Goal: Task Accomplishment & Management: Use online tool/utility

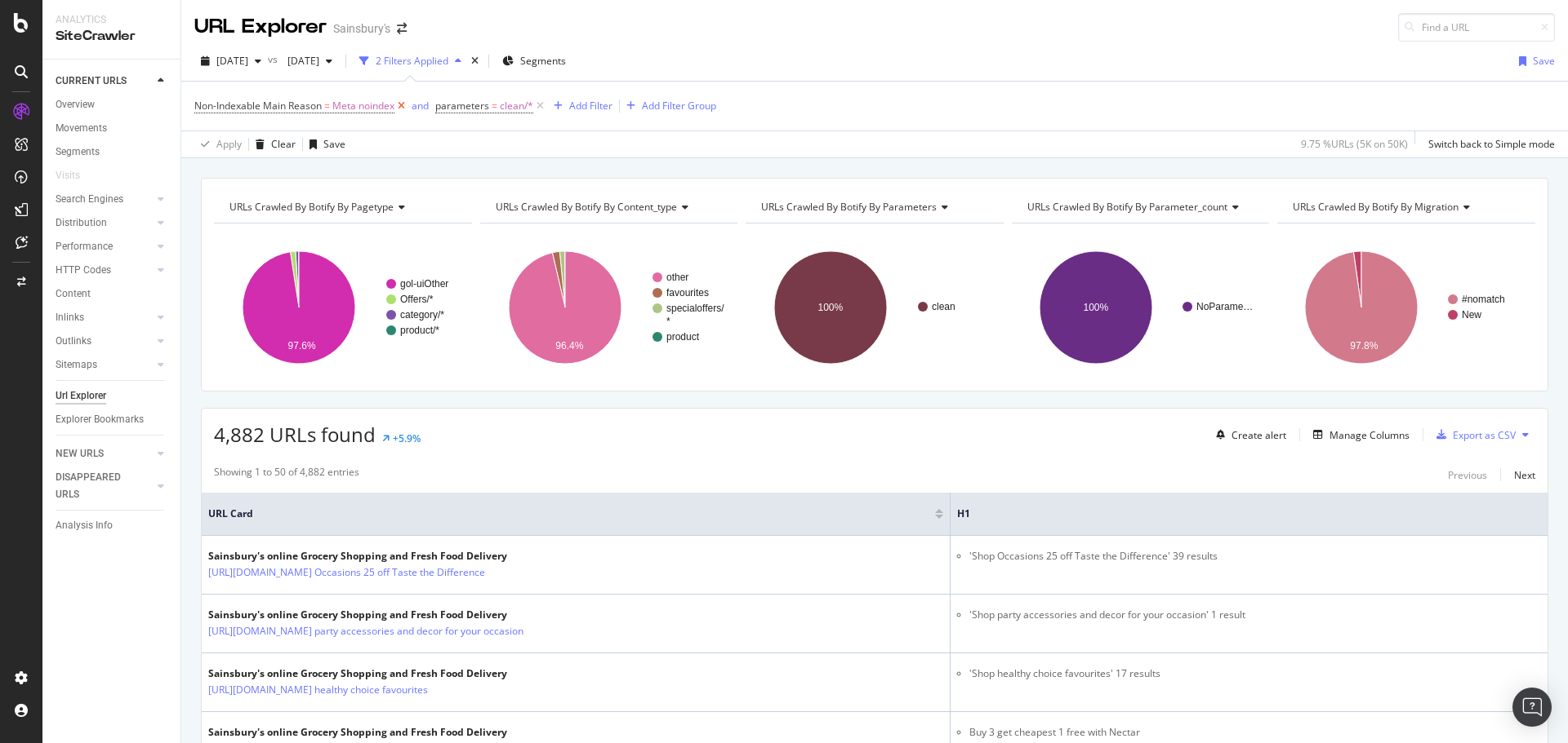
click at [399, 103] on icon at bounding box center [401, 106] width 14 height 16
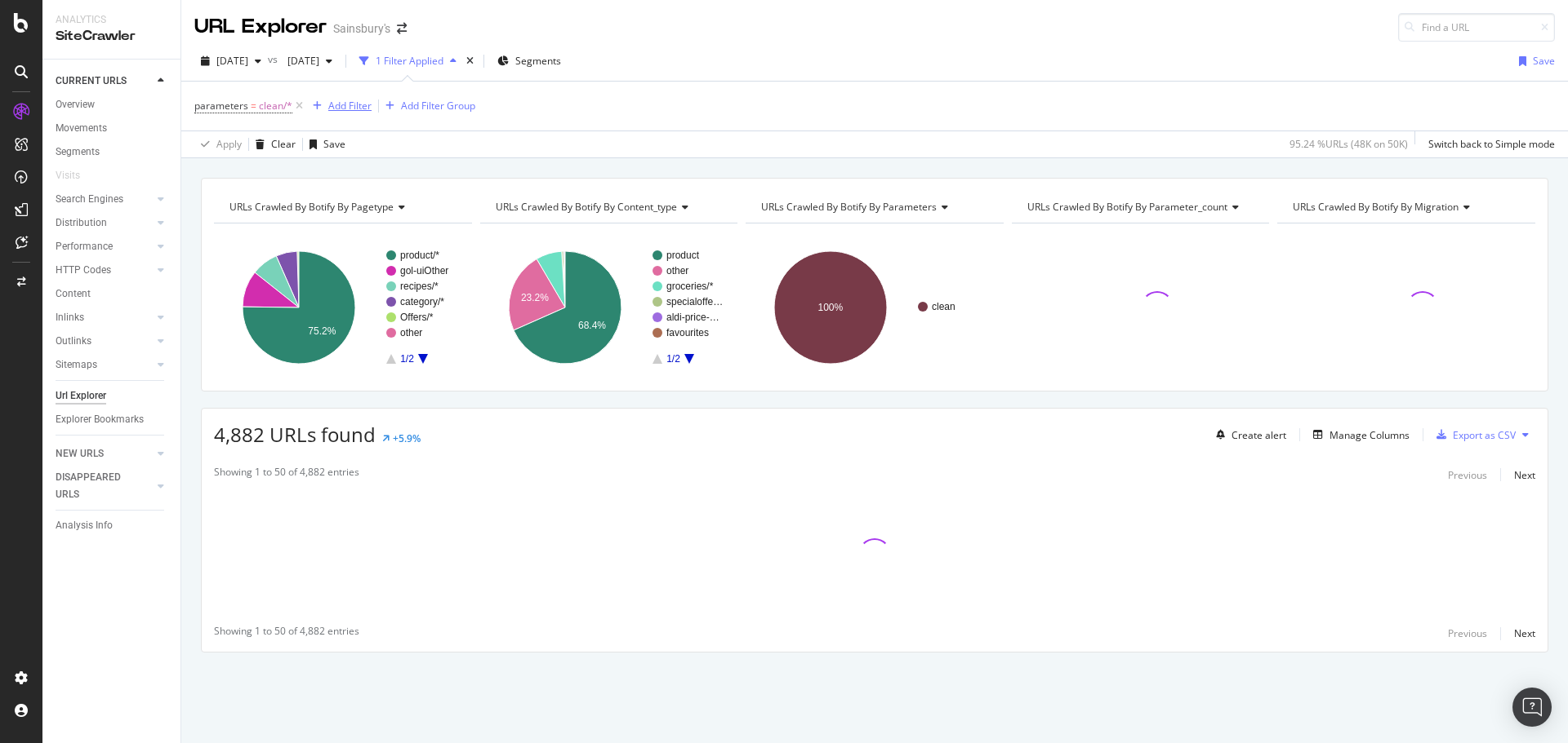
click at [353, 102] on div "Add Filter" at bounding box center [349, 106] width 43 height 14
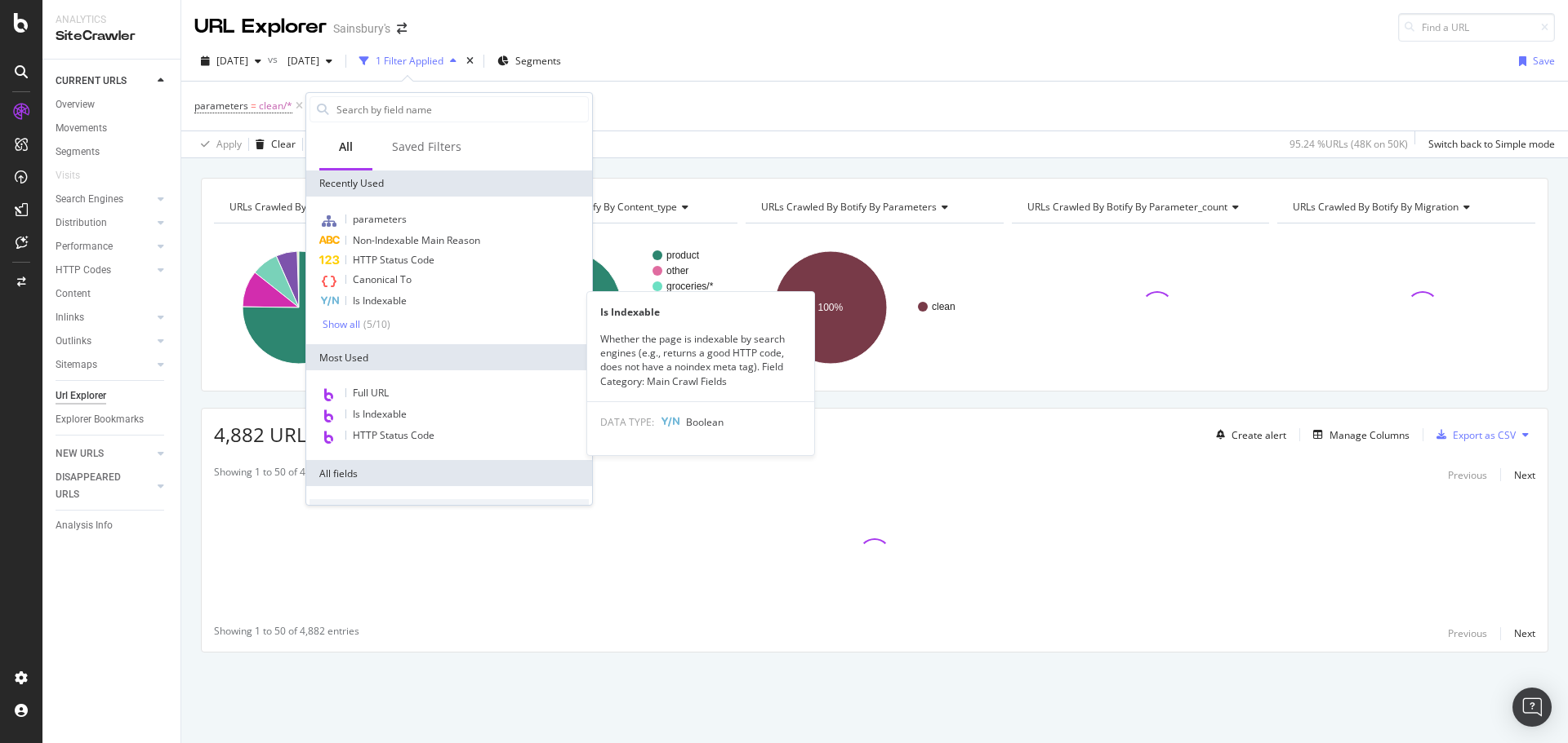
click at [385, 296] on span "Is Indexable" at bounding box center [380, 301] width 54 height 14
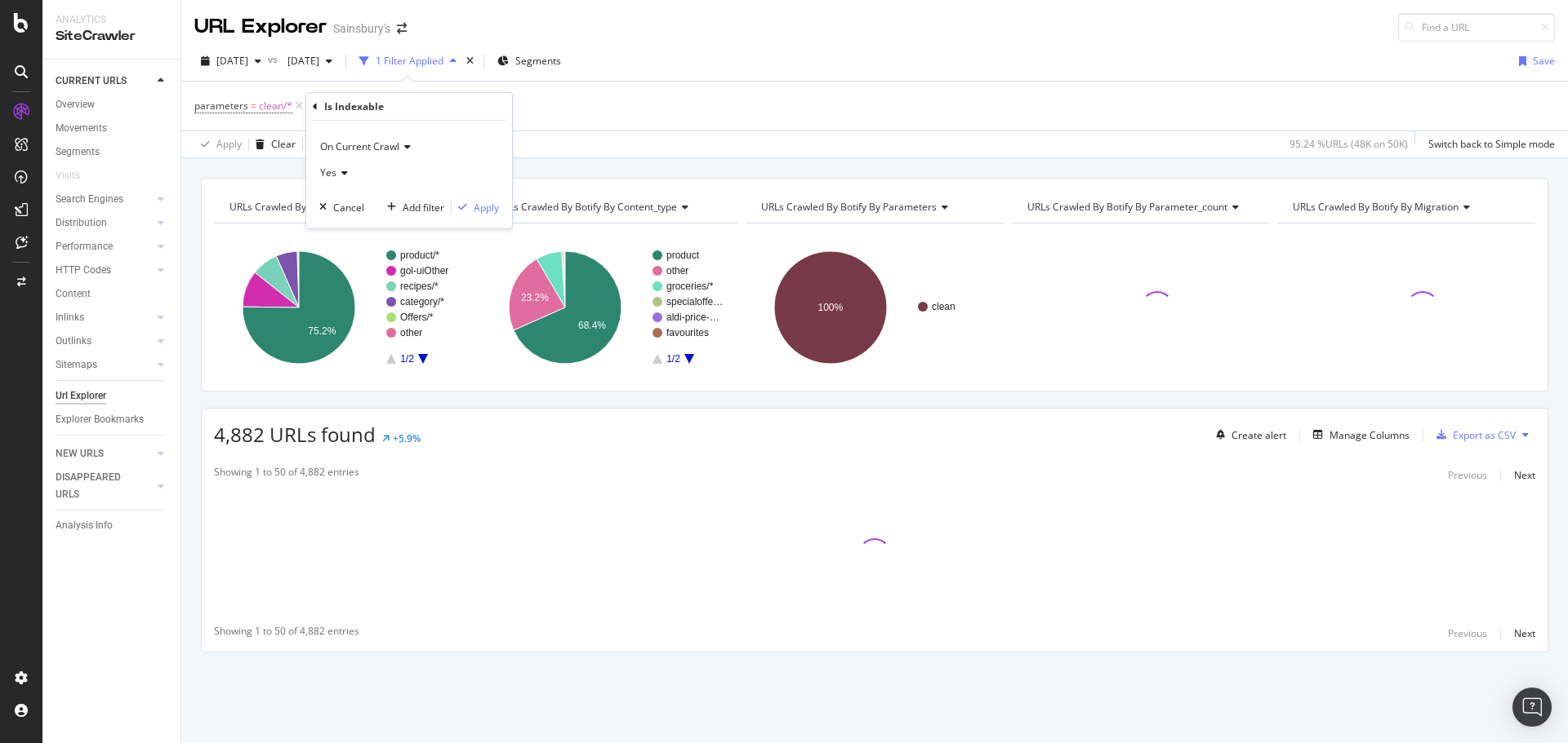
click at [338, 167] on div "Yes" at bounding box center [408, 172] width 179 height 26
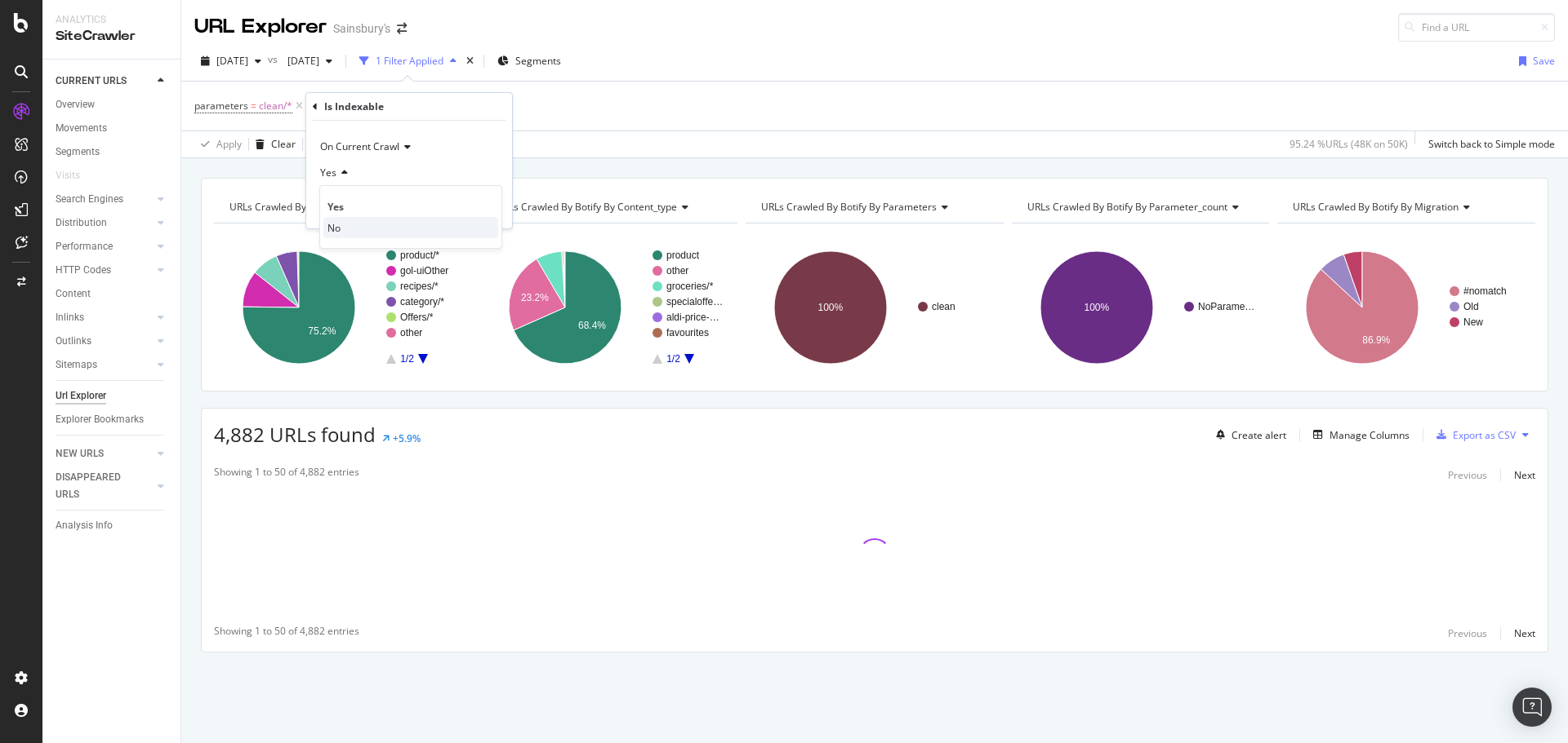
click at [342, 223] on div "No" at bounding box center [410, 227] width 175 height 21
click at [496, 206] on div "Apply" at bounding box center [486, 207] width 25 height 14
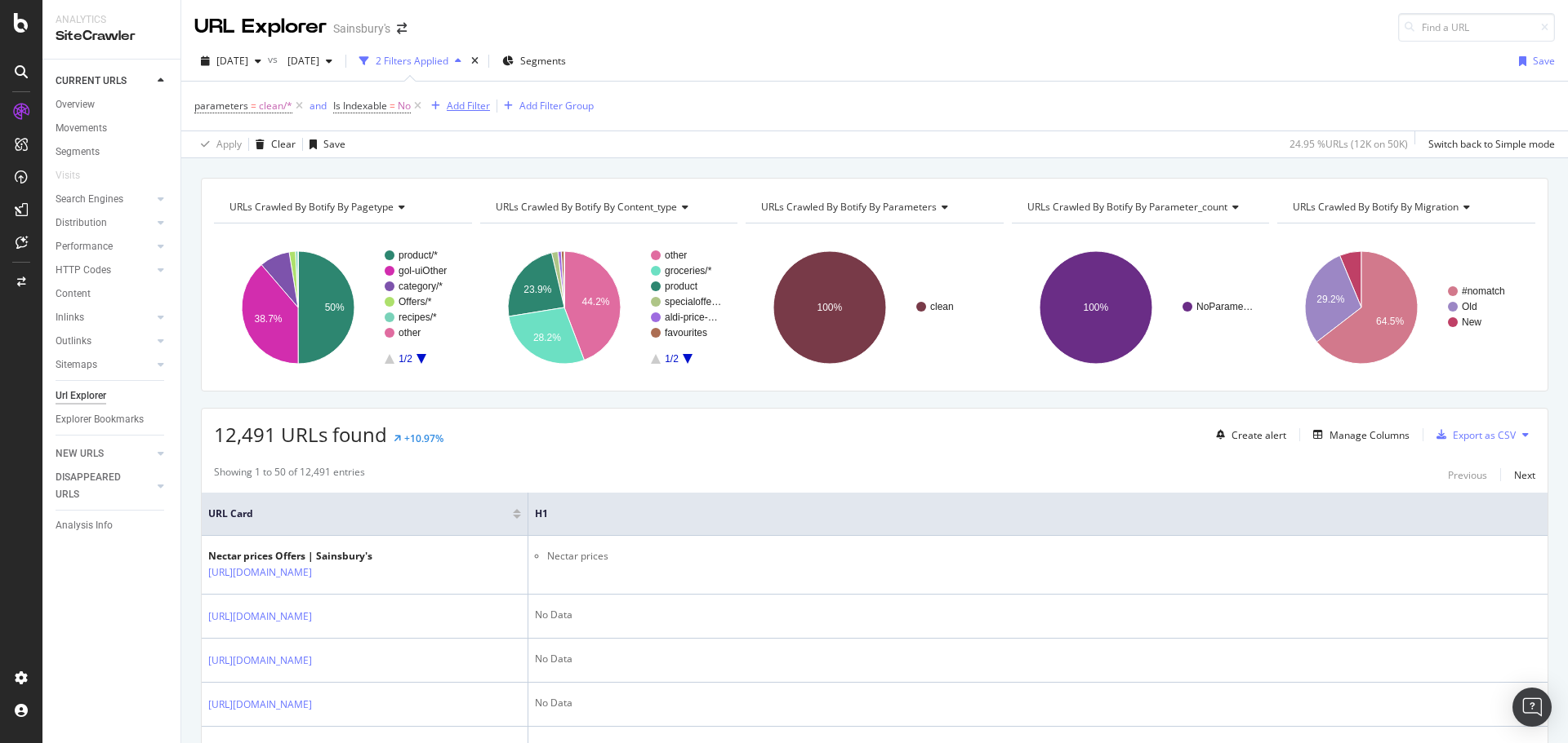
click at [468, 106] on div "Add Filter" at bounding box center [468, 106] width 43 height 14
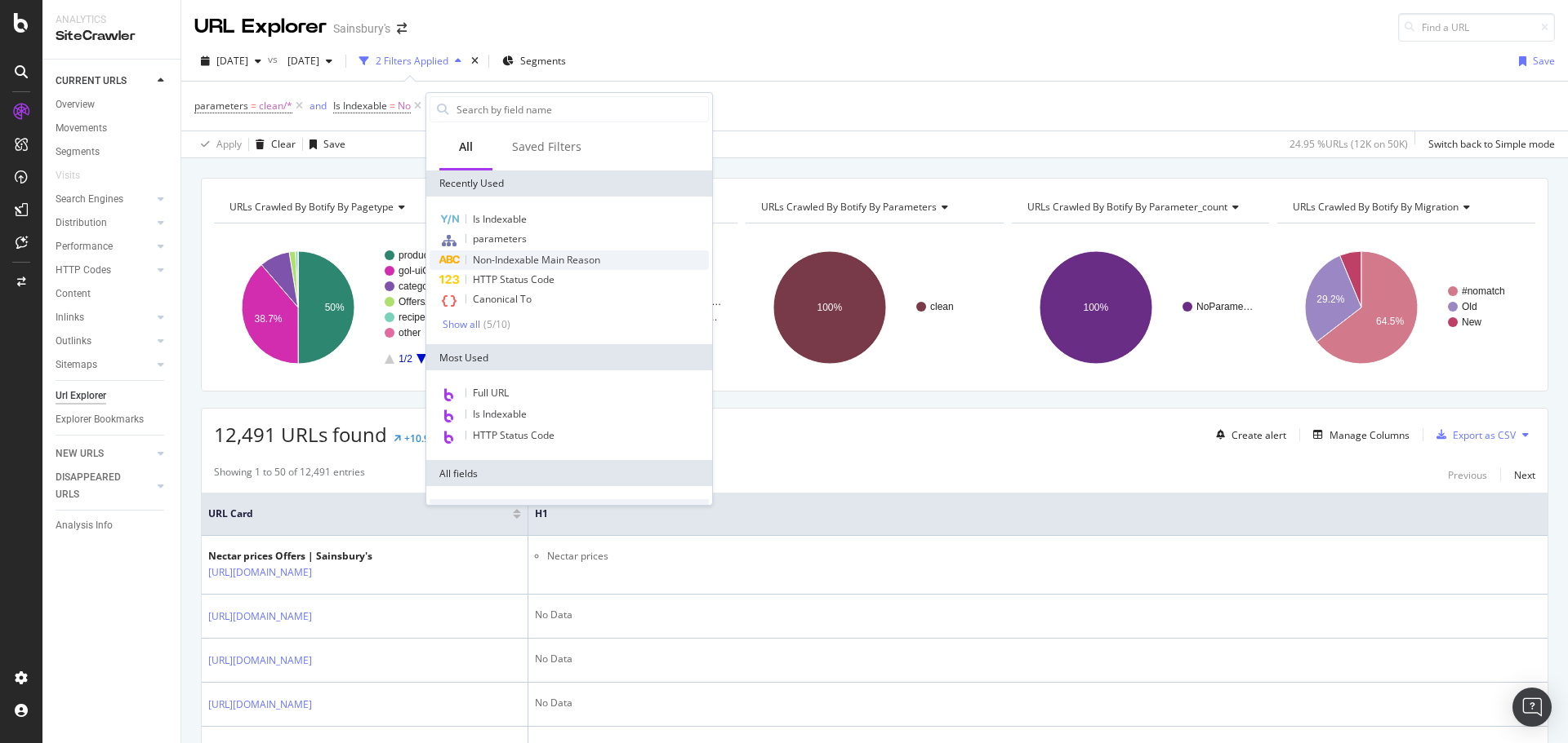
click at [536, 260] on span "Non-Indexable Main Reason" at bounding box center [536, 260] width 128 height 14
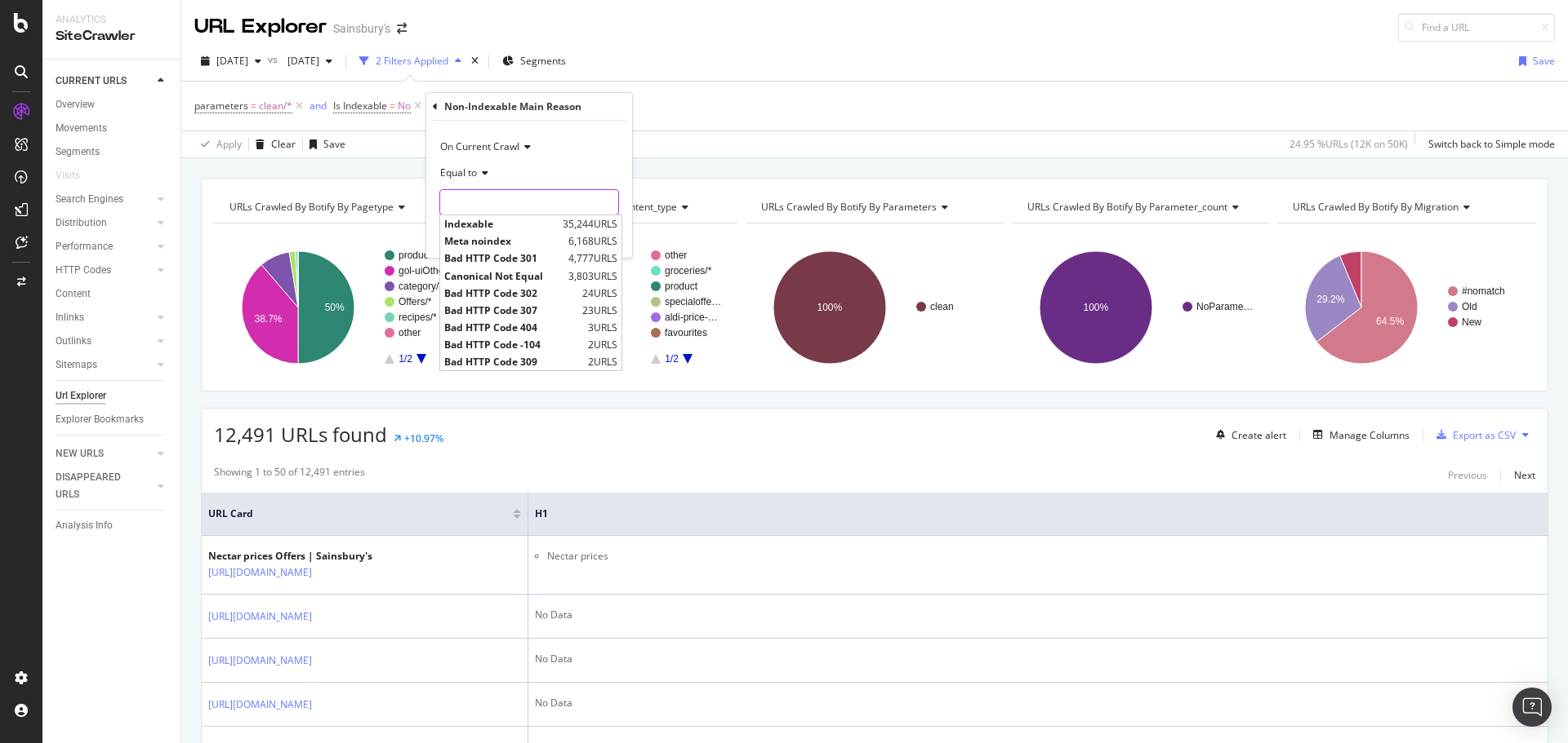
click at [469, 202] on input "text" at bounding box center [529, 202] width 178 height 26
click at [522, 278] on span "Canonical Not Equal" at bounding box center [504, 276] width 120 height 14
type input "Canonical Not Equal"
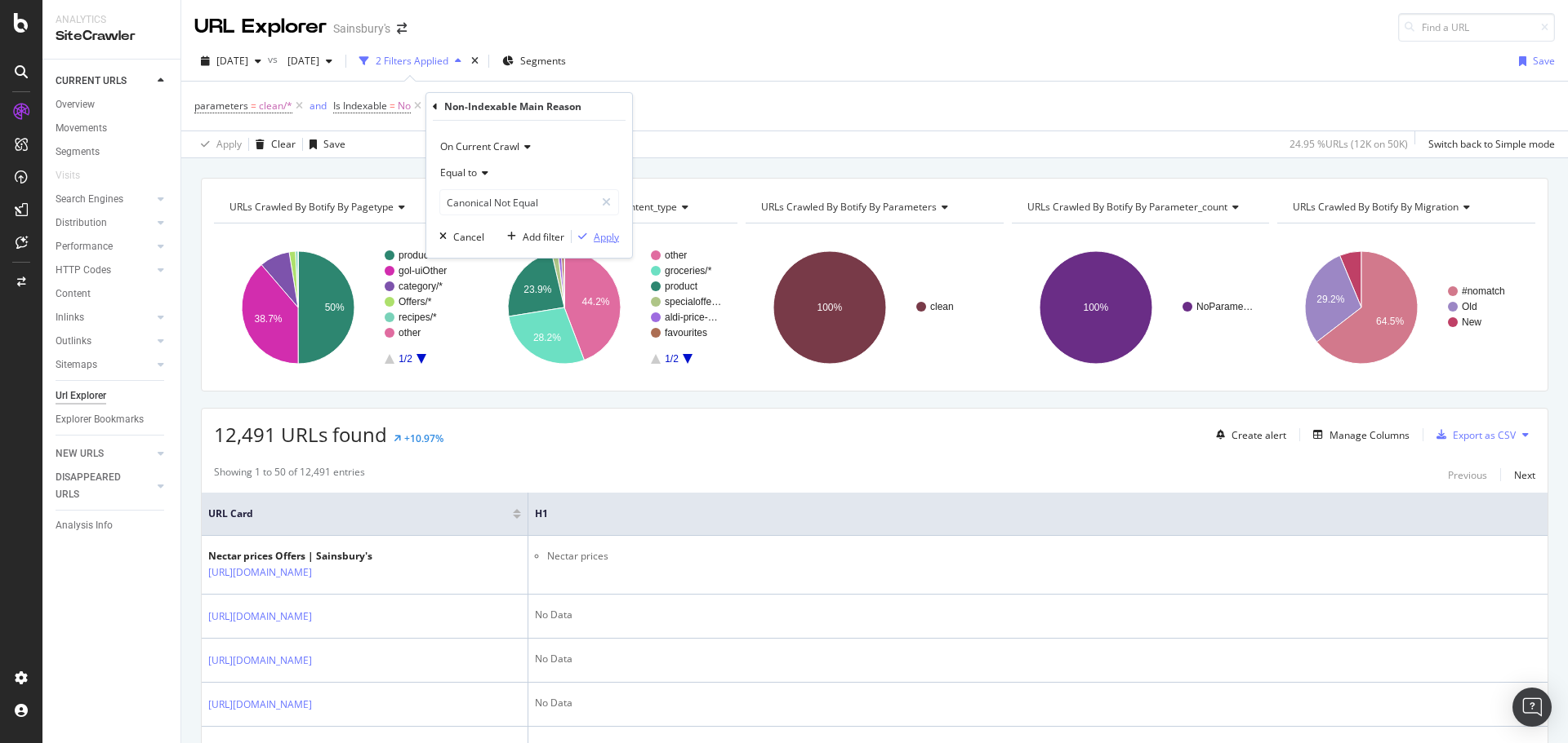
click at [613, 236] on div "Apply" at bounding box center [606, 237] width 25 height 14
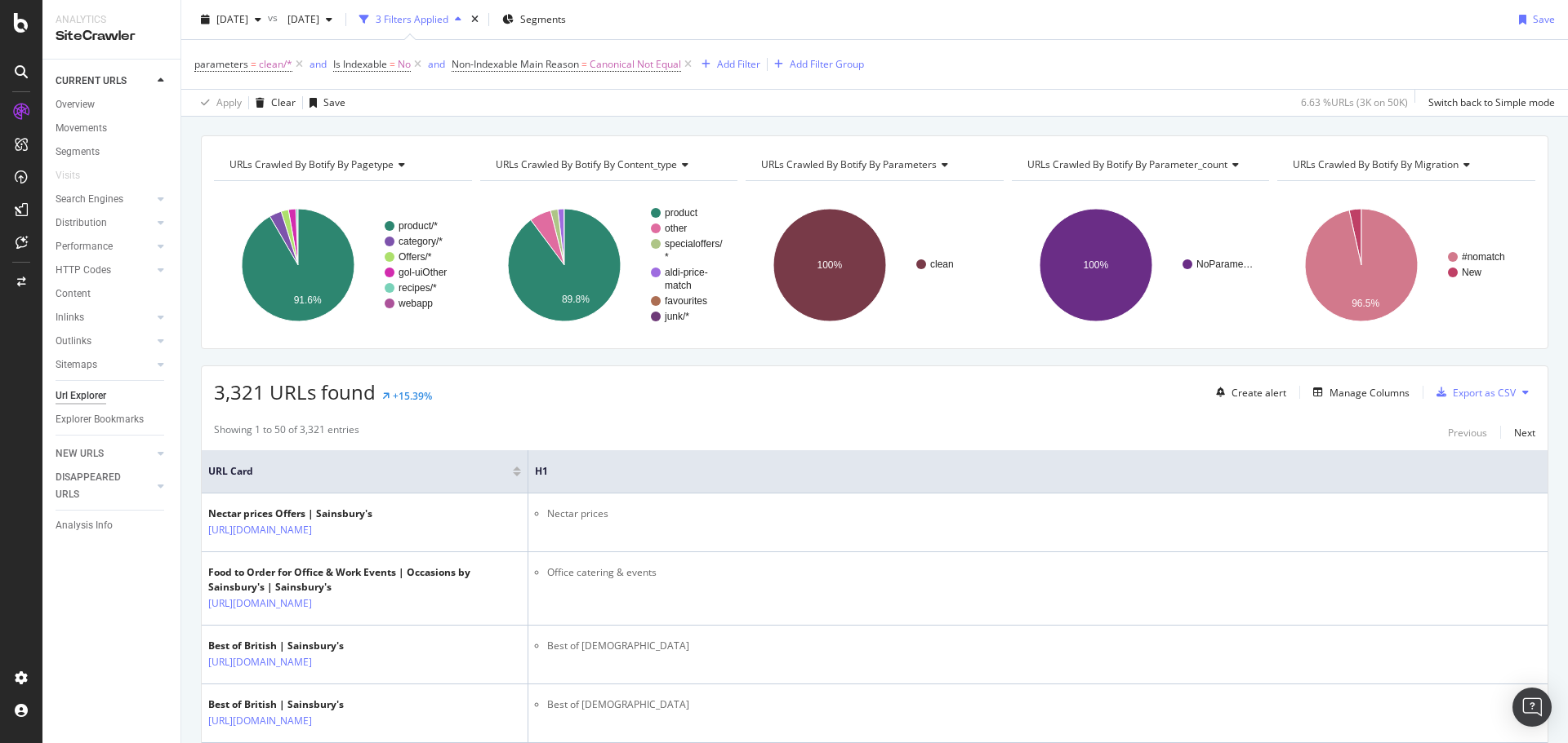
scroll to position [82, 0]
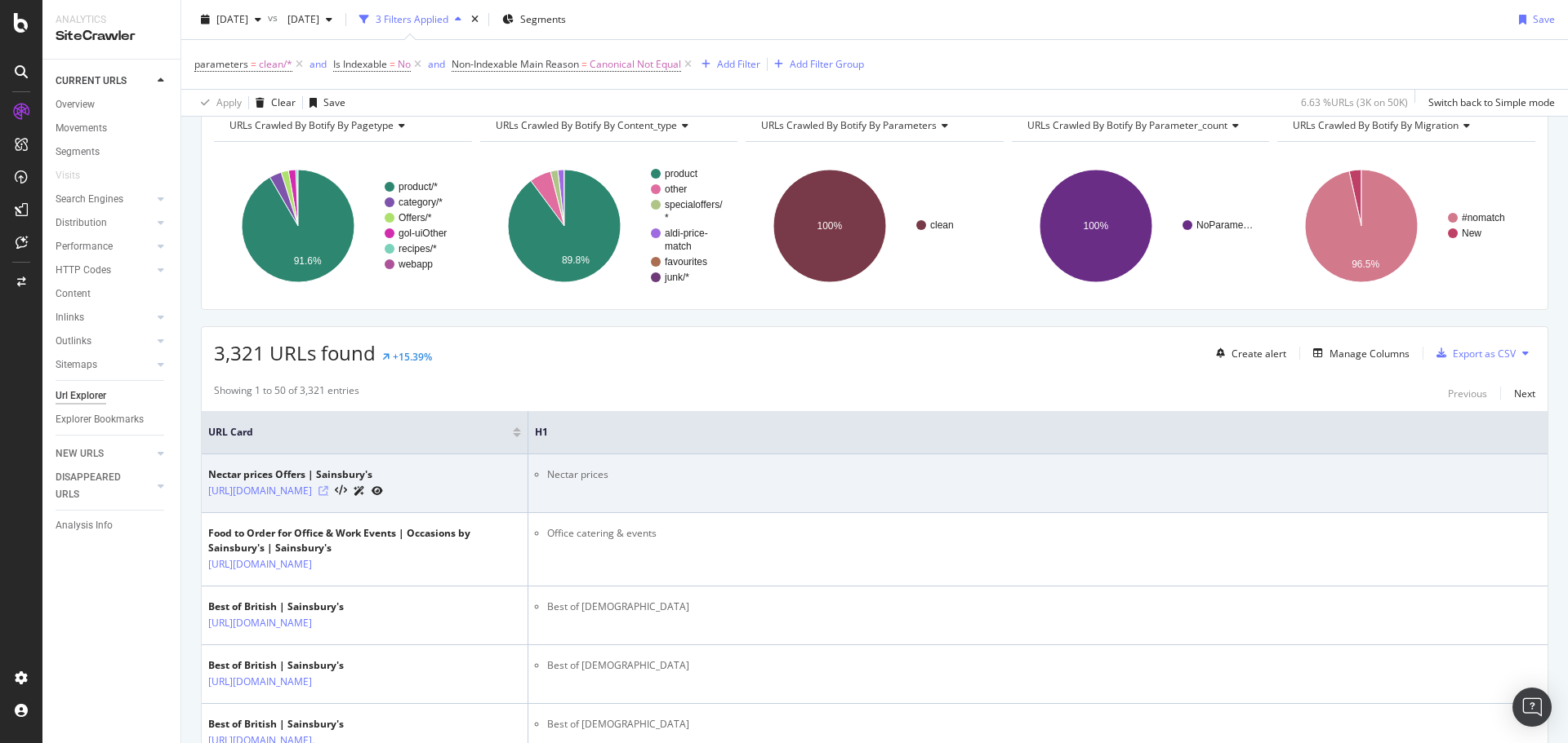
click at [328, 496] on icon at bounding box center [323, 491] width 10 height 10
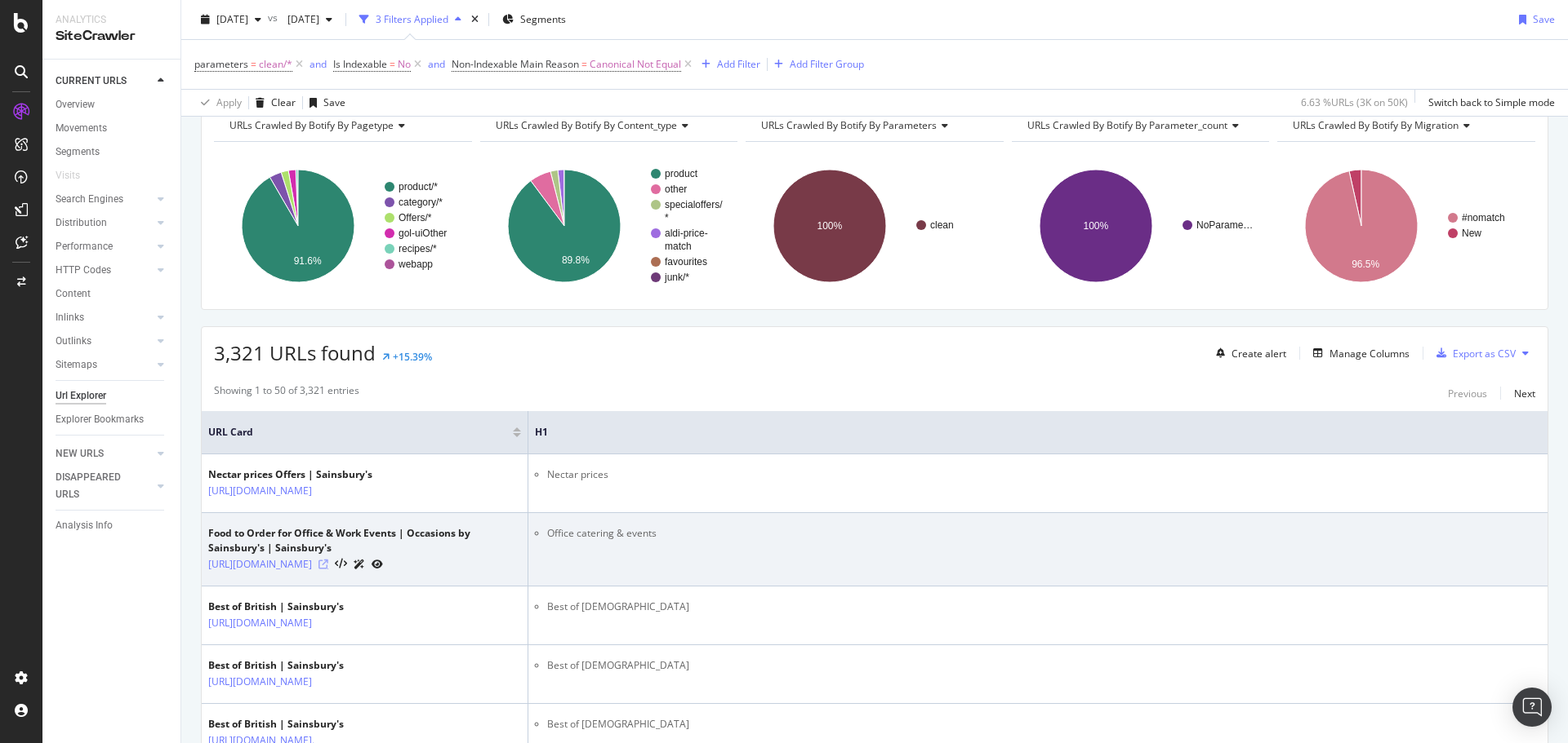
click at [328, 570] on icon at bounding box center [323, 565] width 10 height 10
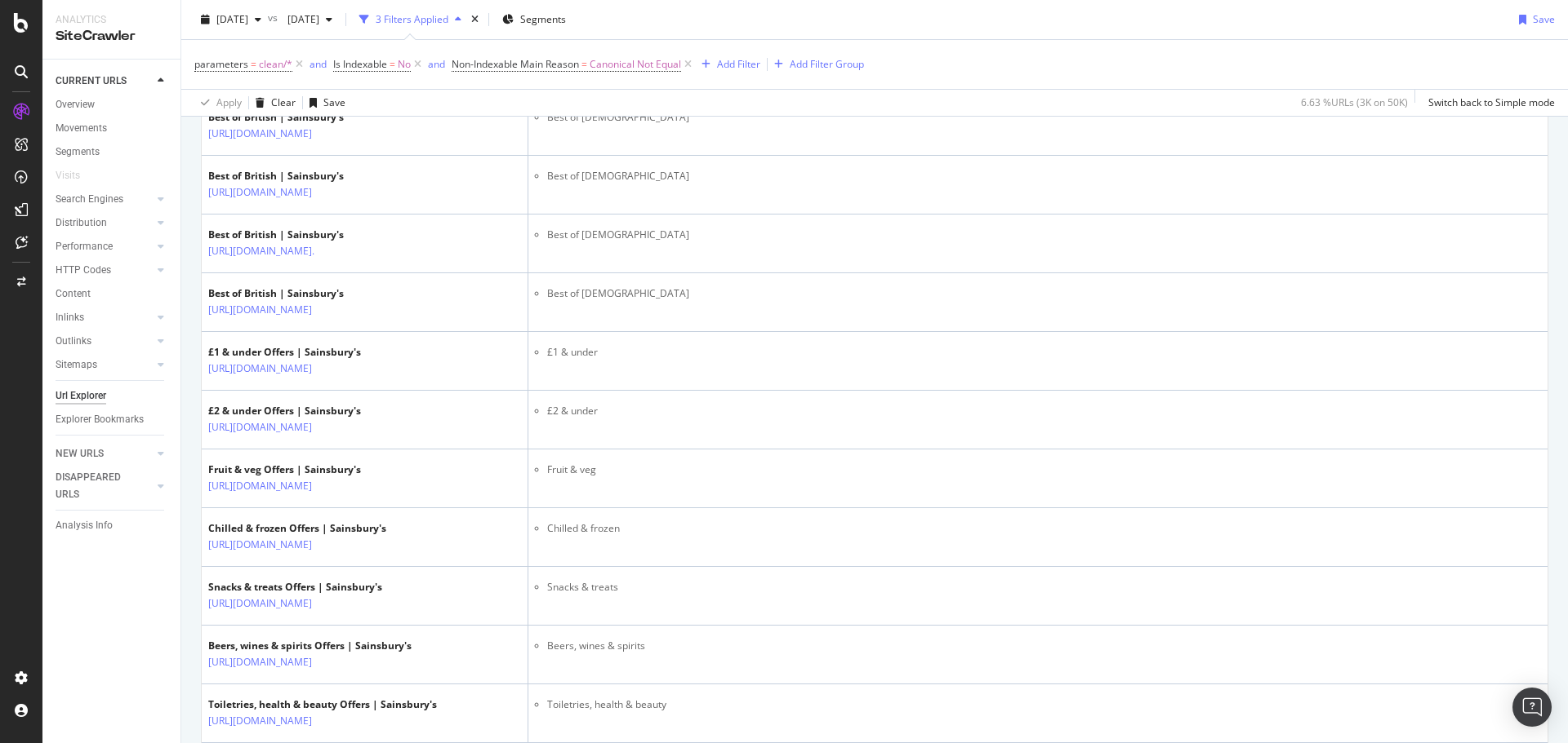
scroll to position [653, 0]
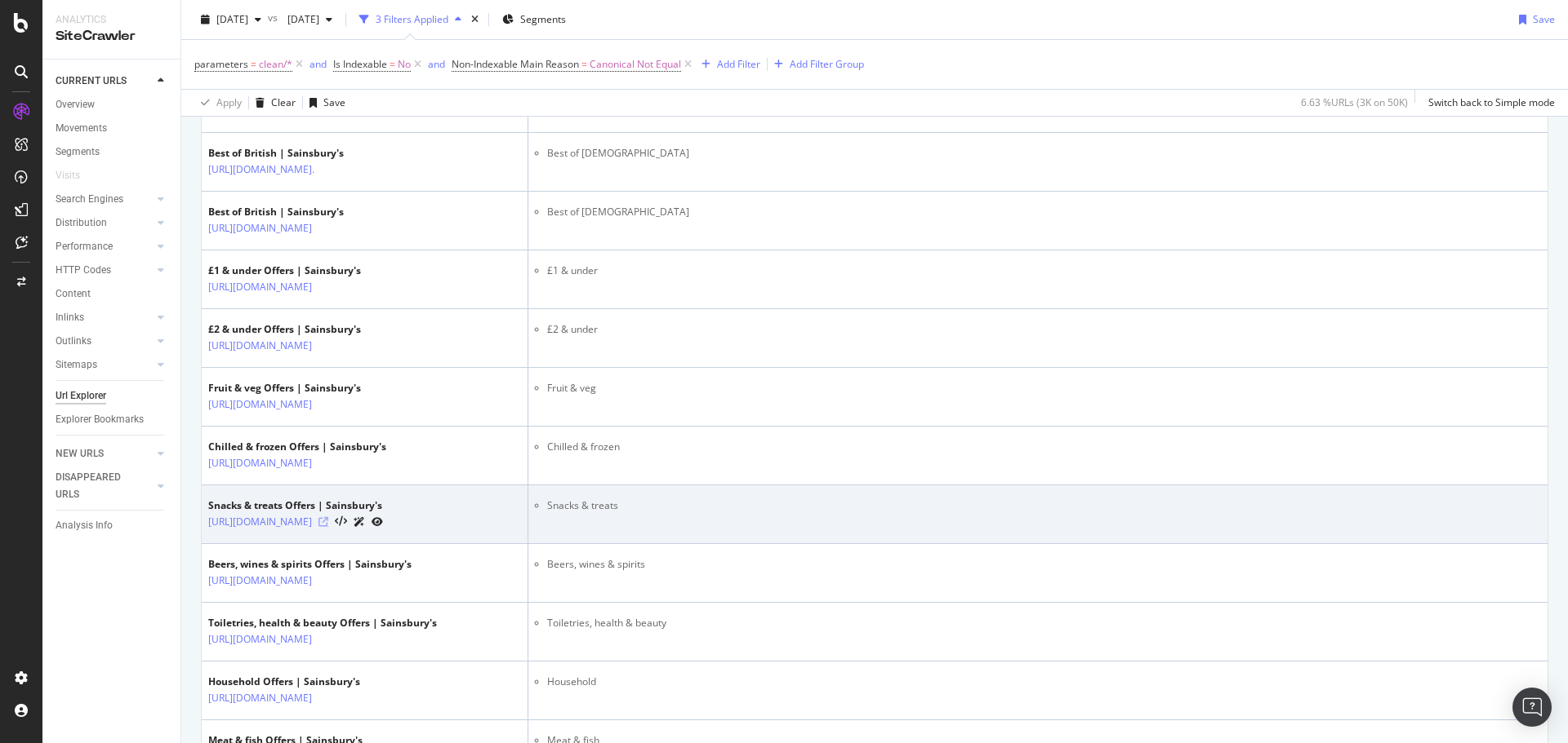
click at [328, 527] on icon at bounding box center [323, 522] width 10 height 10
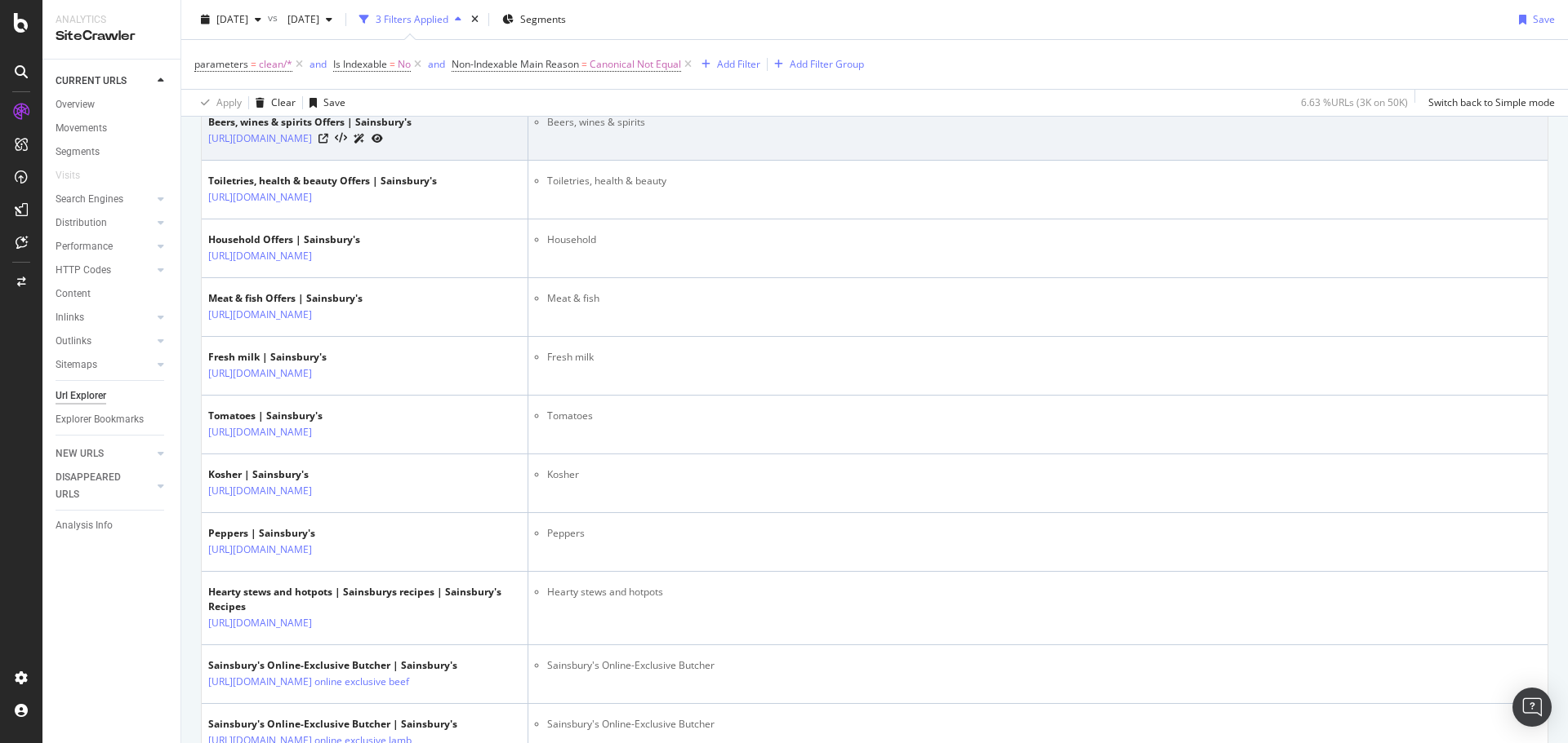
scroll to position [1143, 0]
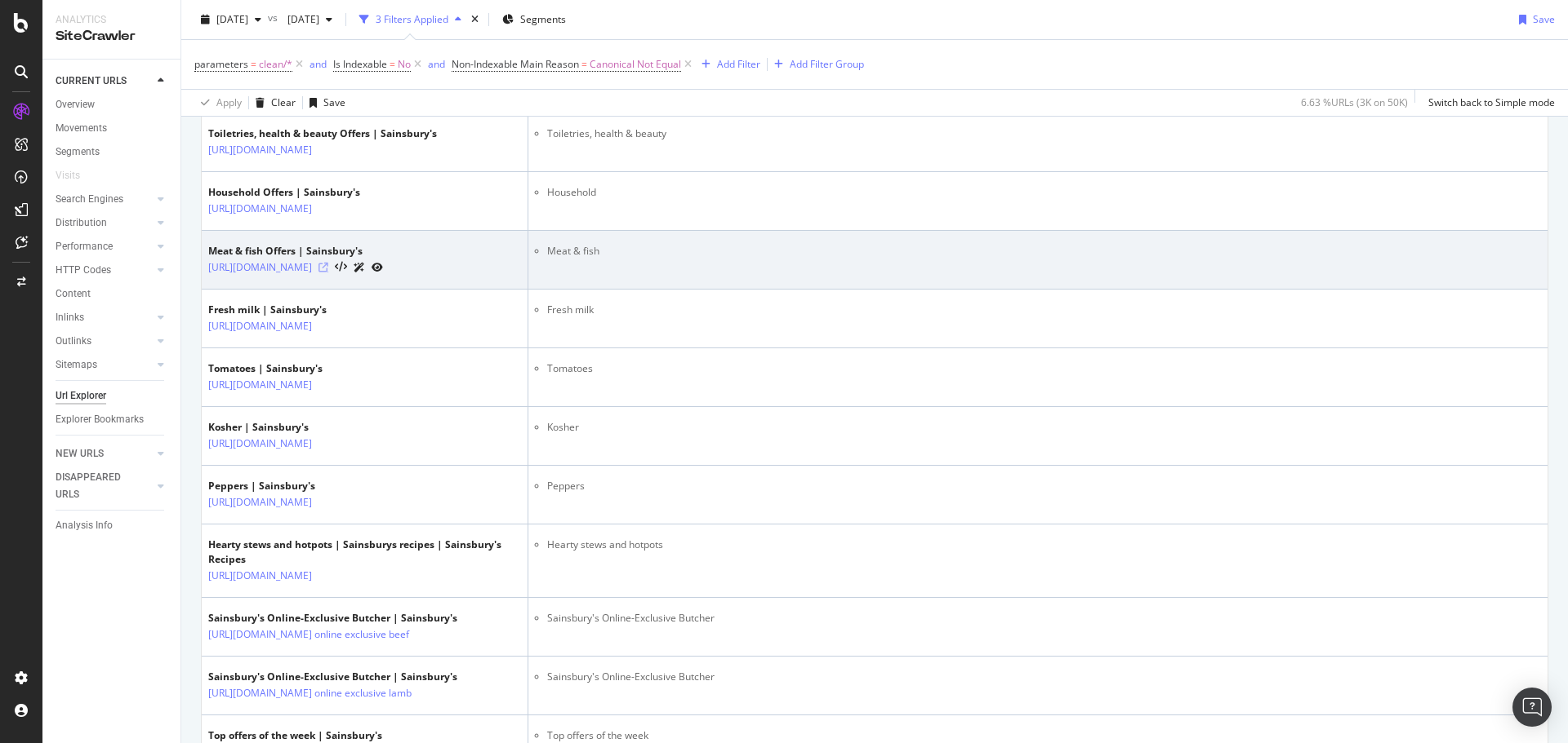
click at [328, 272] on icon at bounding box center [323, 268] width 10 height 10
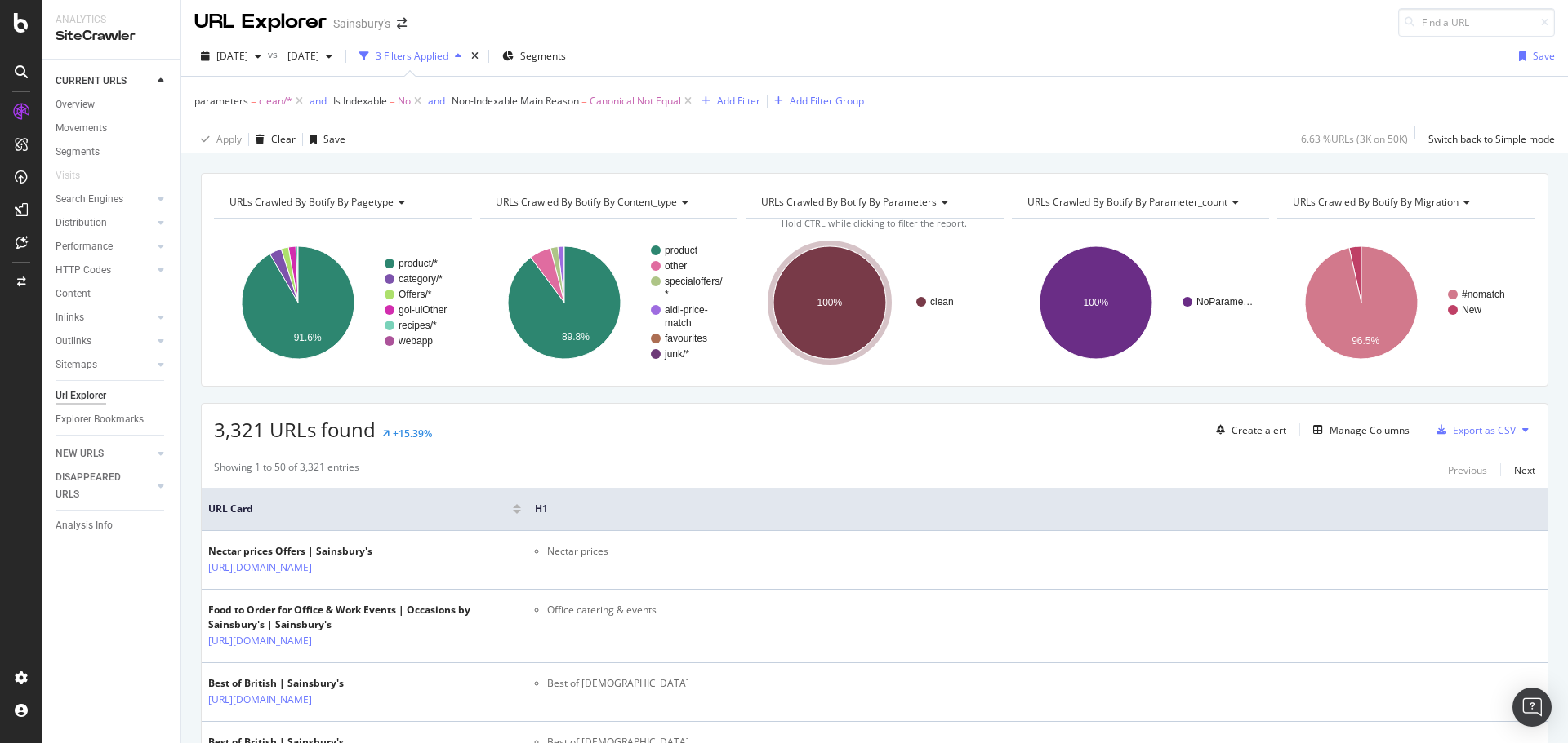
scroll to position [0, 0]
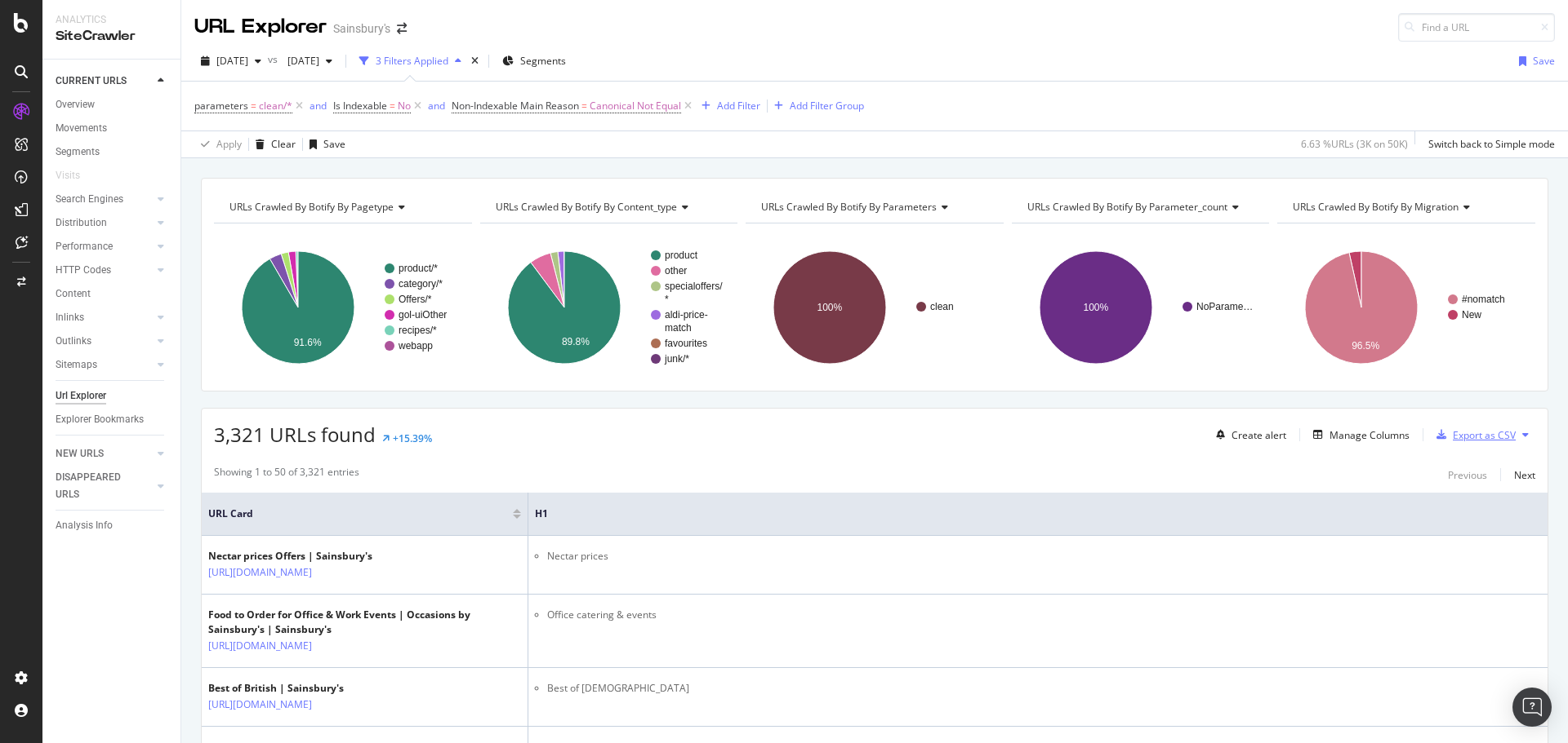
click at [1474, 433] on div "Export as CSV" at bounding box center [1483, 435] width 63 height 14
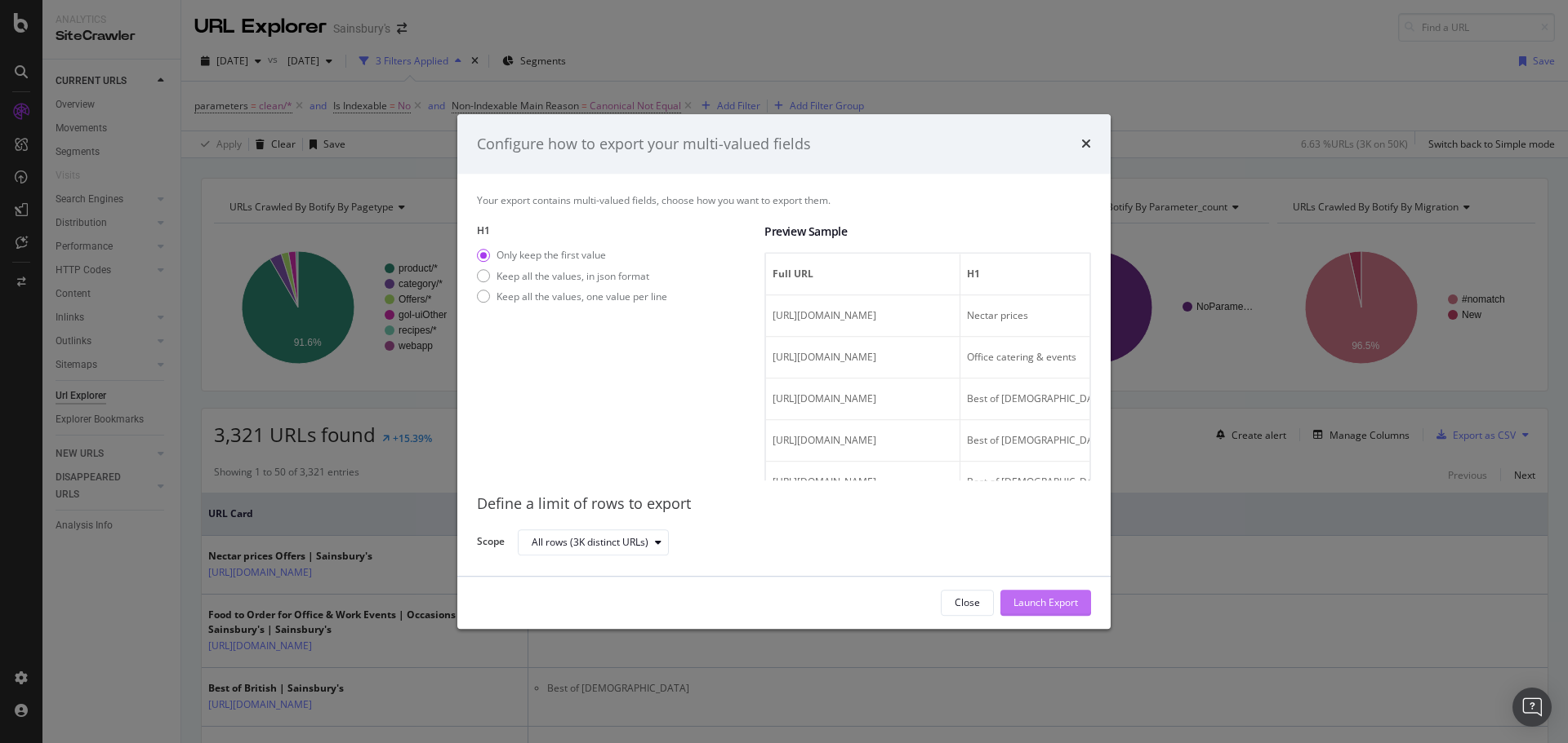
click at [1035, 604] on div "Launch Export" at bounding box center [1045, 604] width 64 height 14
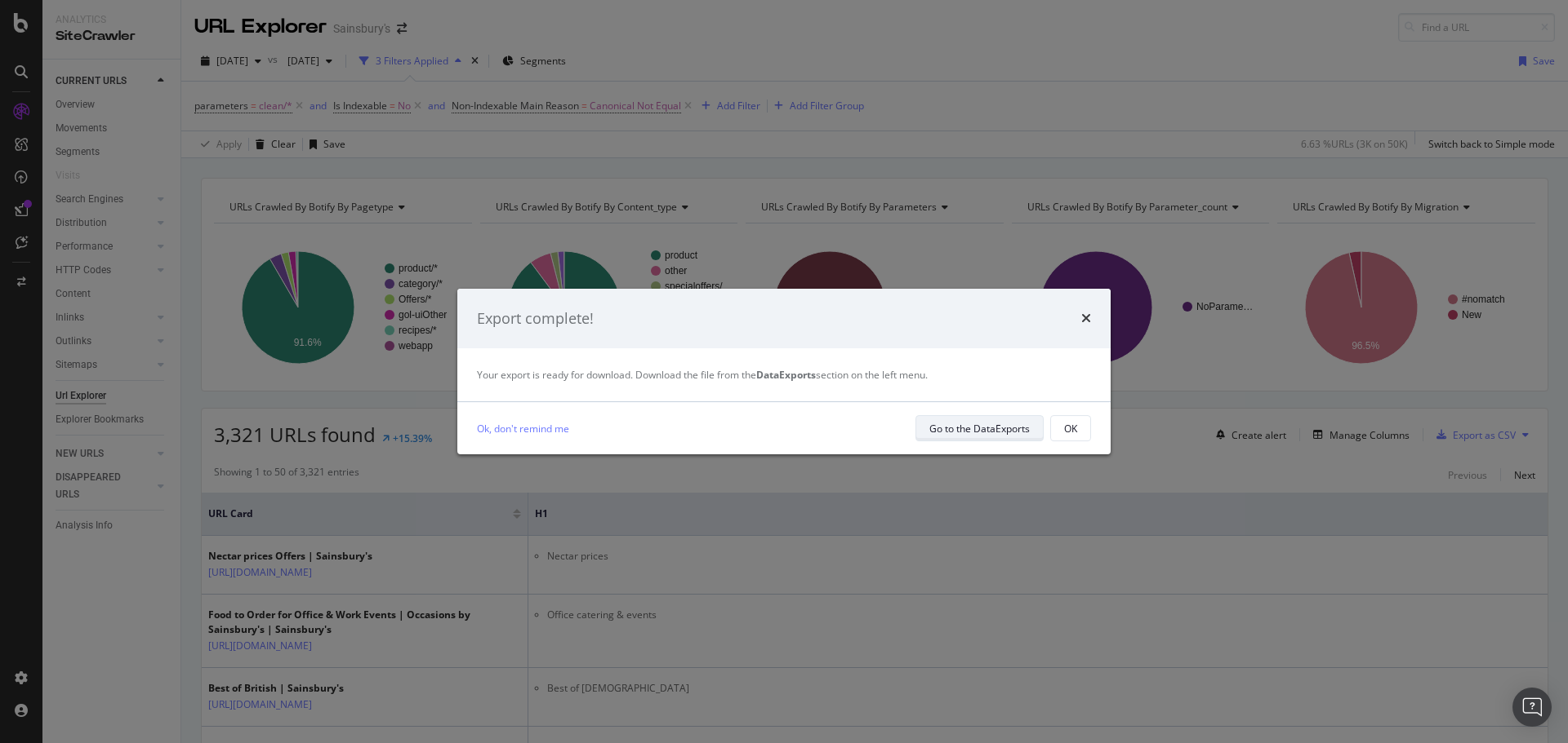
click at [947, 429] on div "Go to the DataExports" at bounding box center [979, 429] width 101 height 14
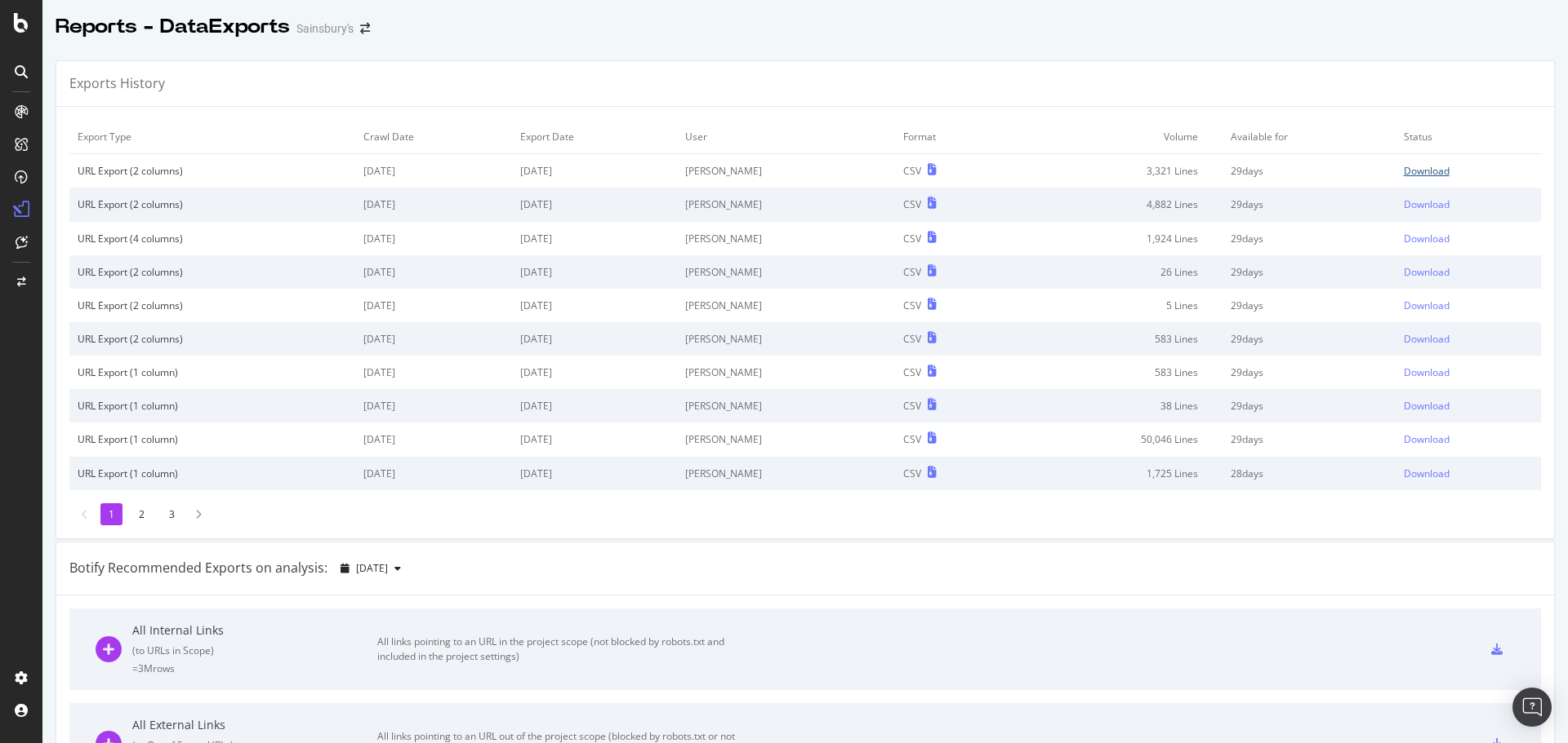
click at [1409, 172] on div "Download" at bounding box center [1426, 171] width 46 height 14
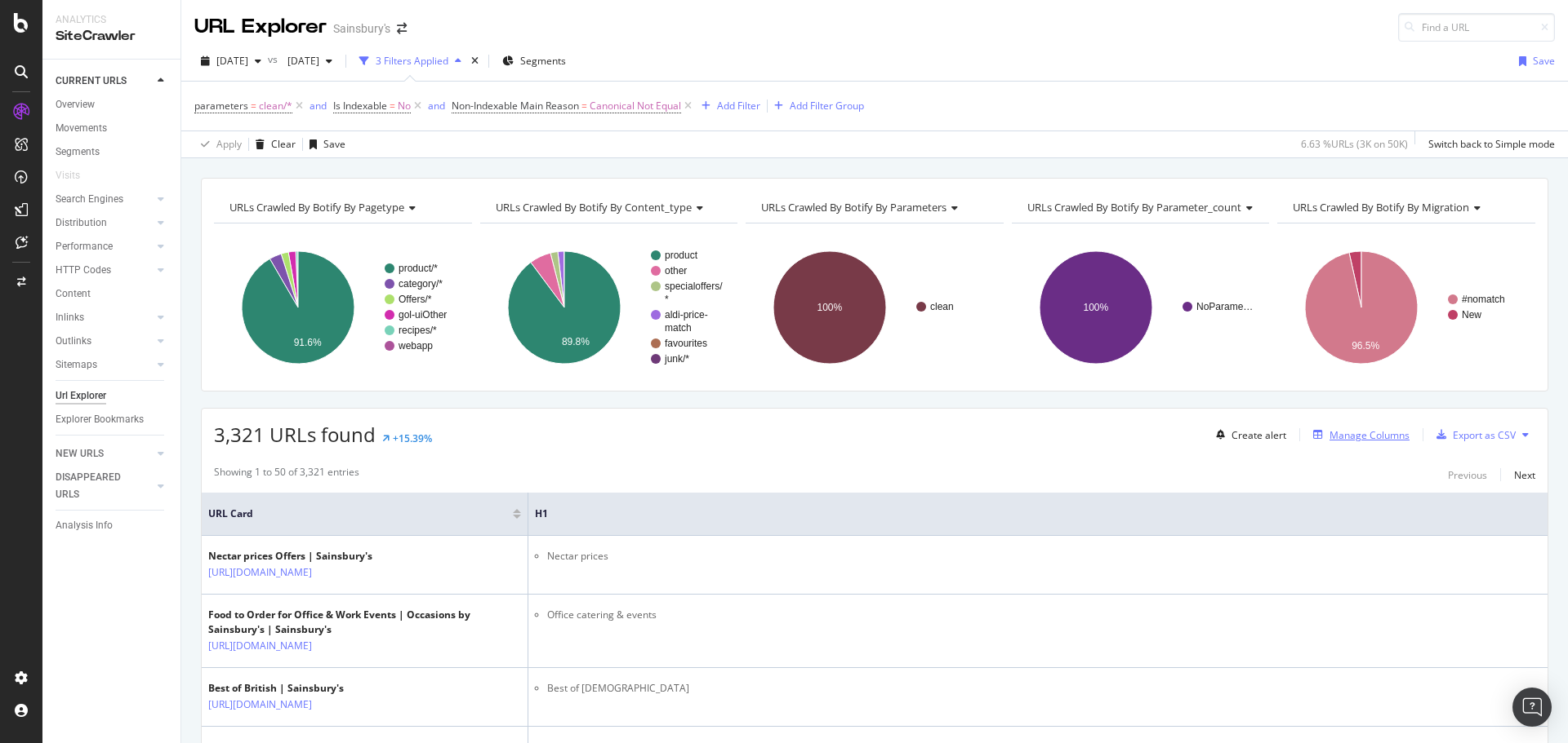
click at [1358, 434] on div "Manage Columns" at bounding box center [1369, 435] width 80 height 14
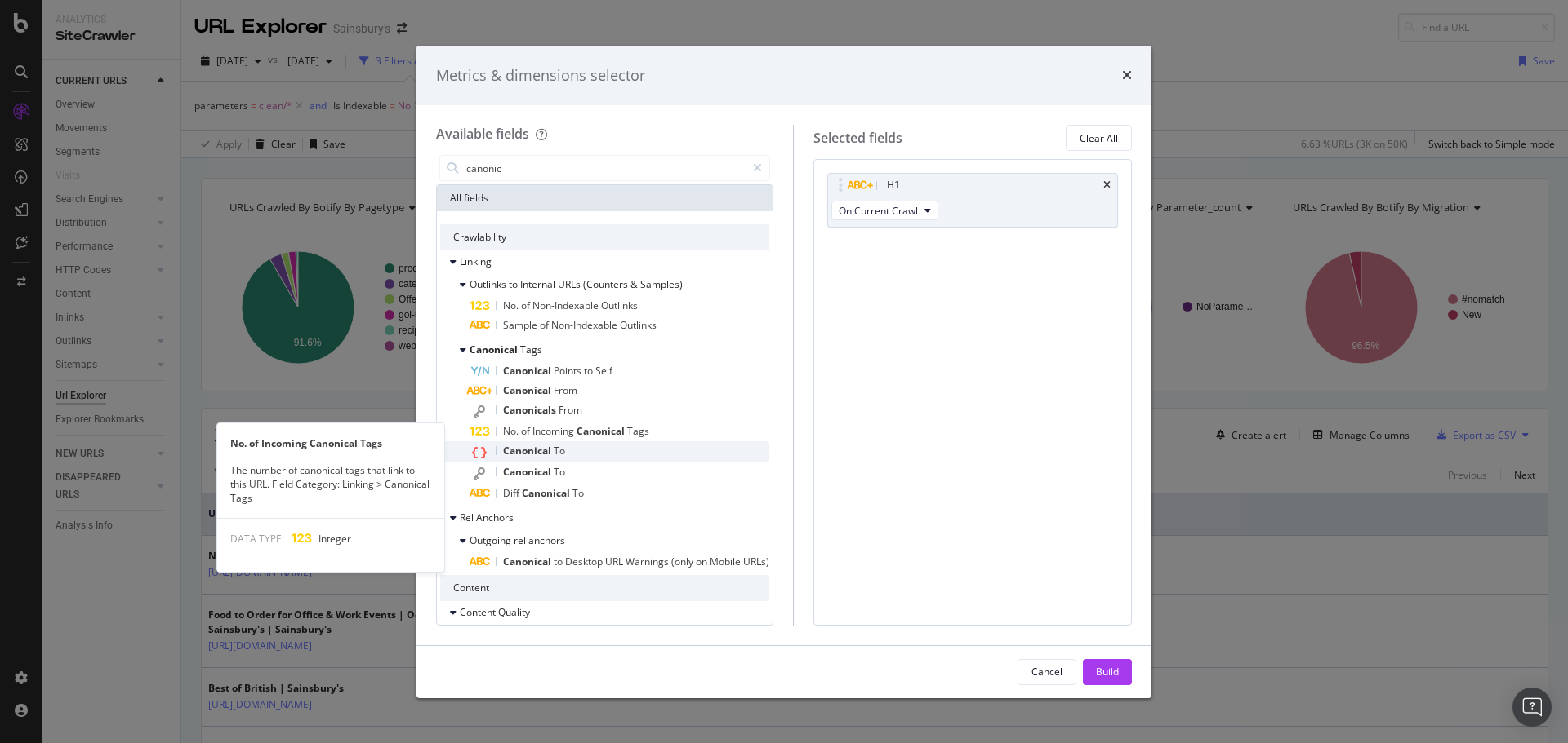
type input "canonic"
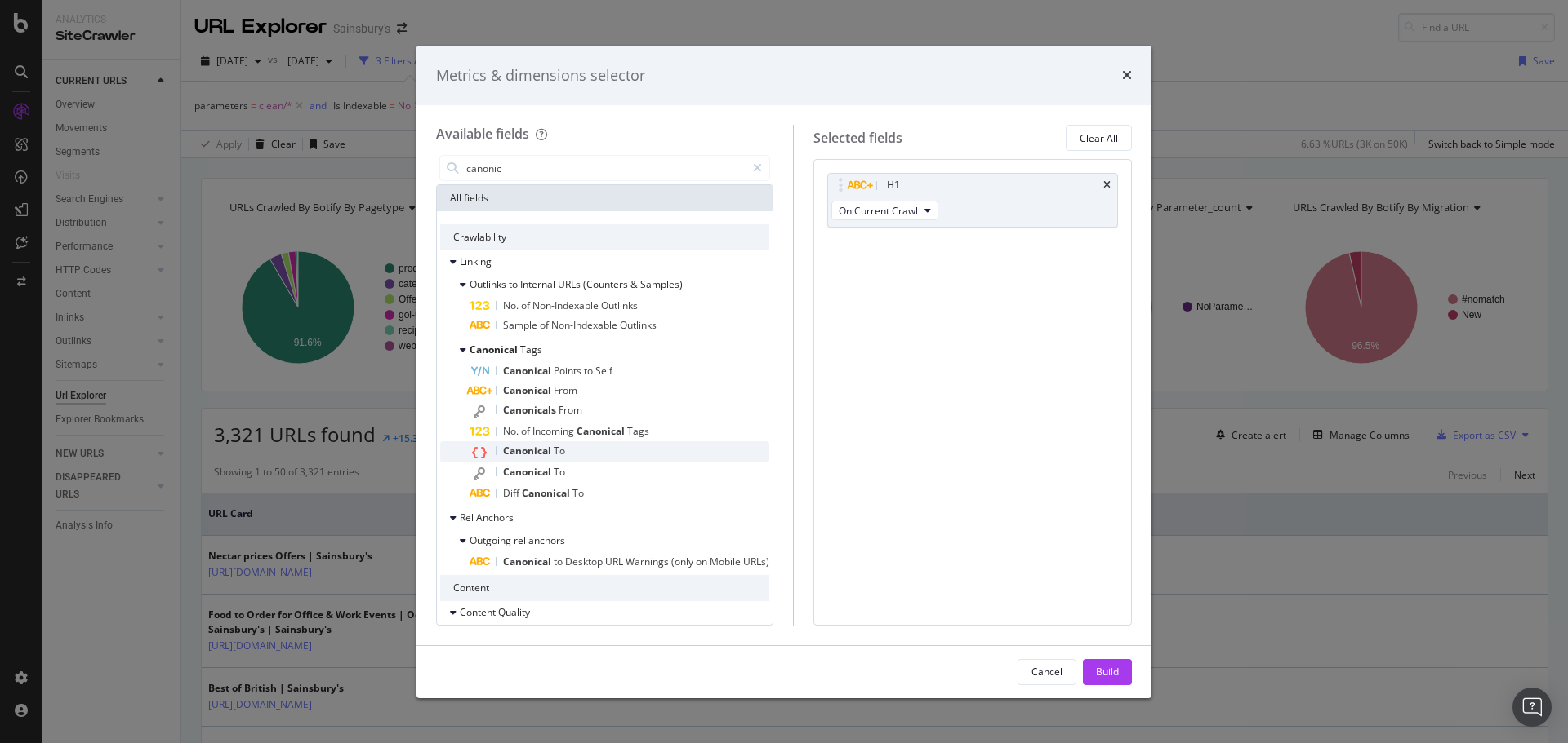
click at [575, 450] on div "Canonical To" at bounding box center [619, 451] width 299 height 21
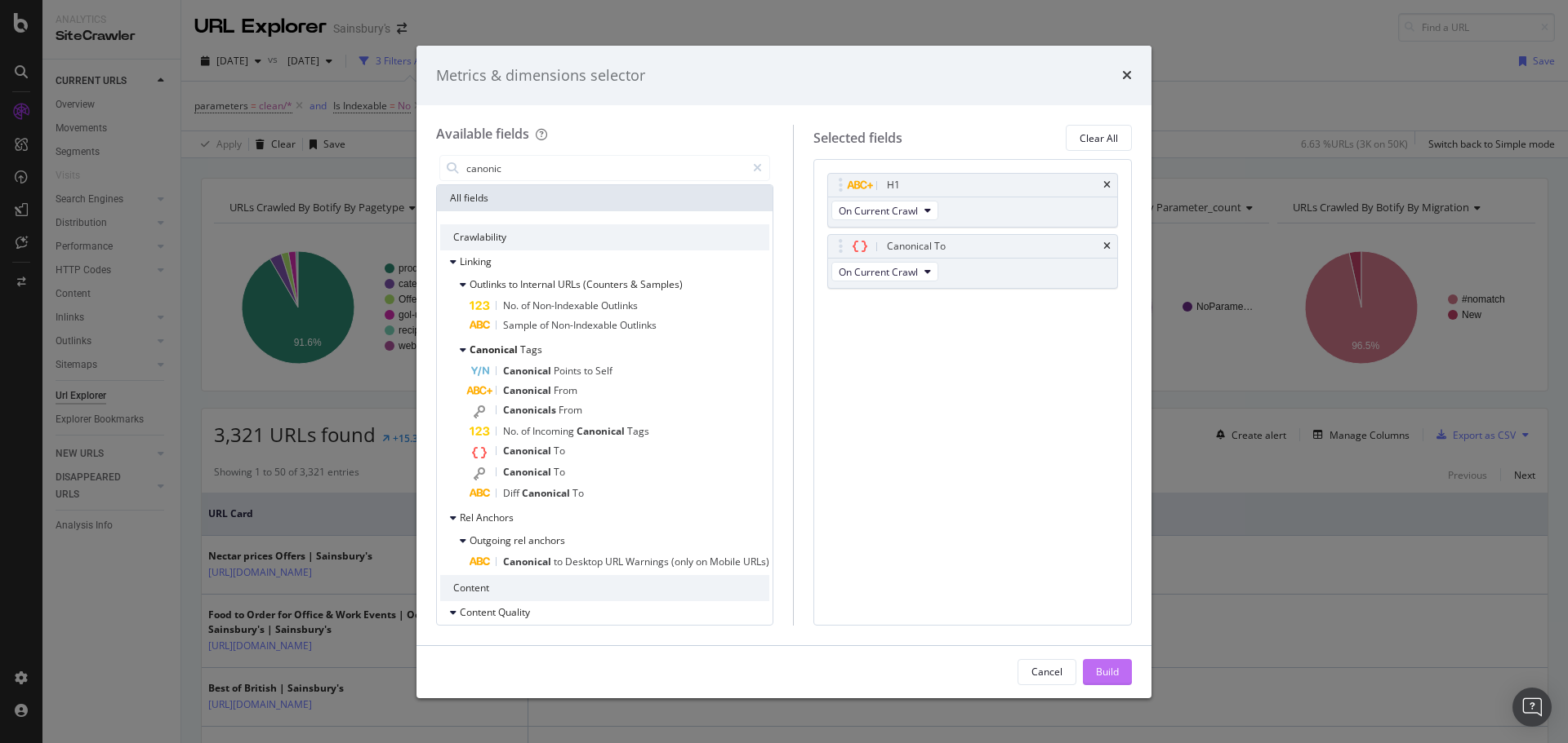
click at [1102, 670] on div "Build" at bounding box center [1107, 672] width 23 height 14
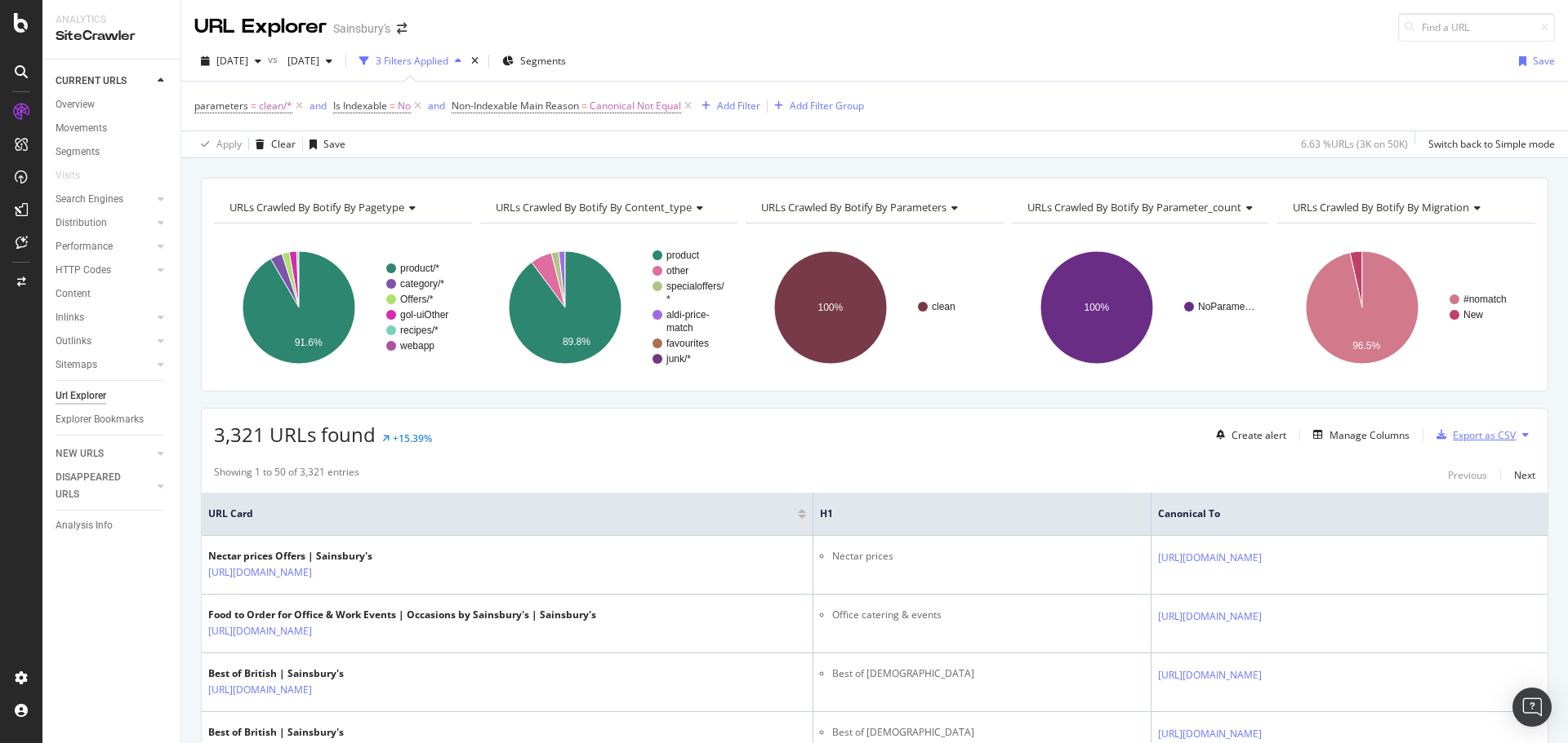
click at [1456, 432] on div "Export as CSV" at bounding box center [1483, 435] width 63 height 14
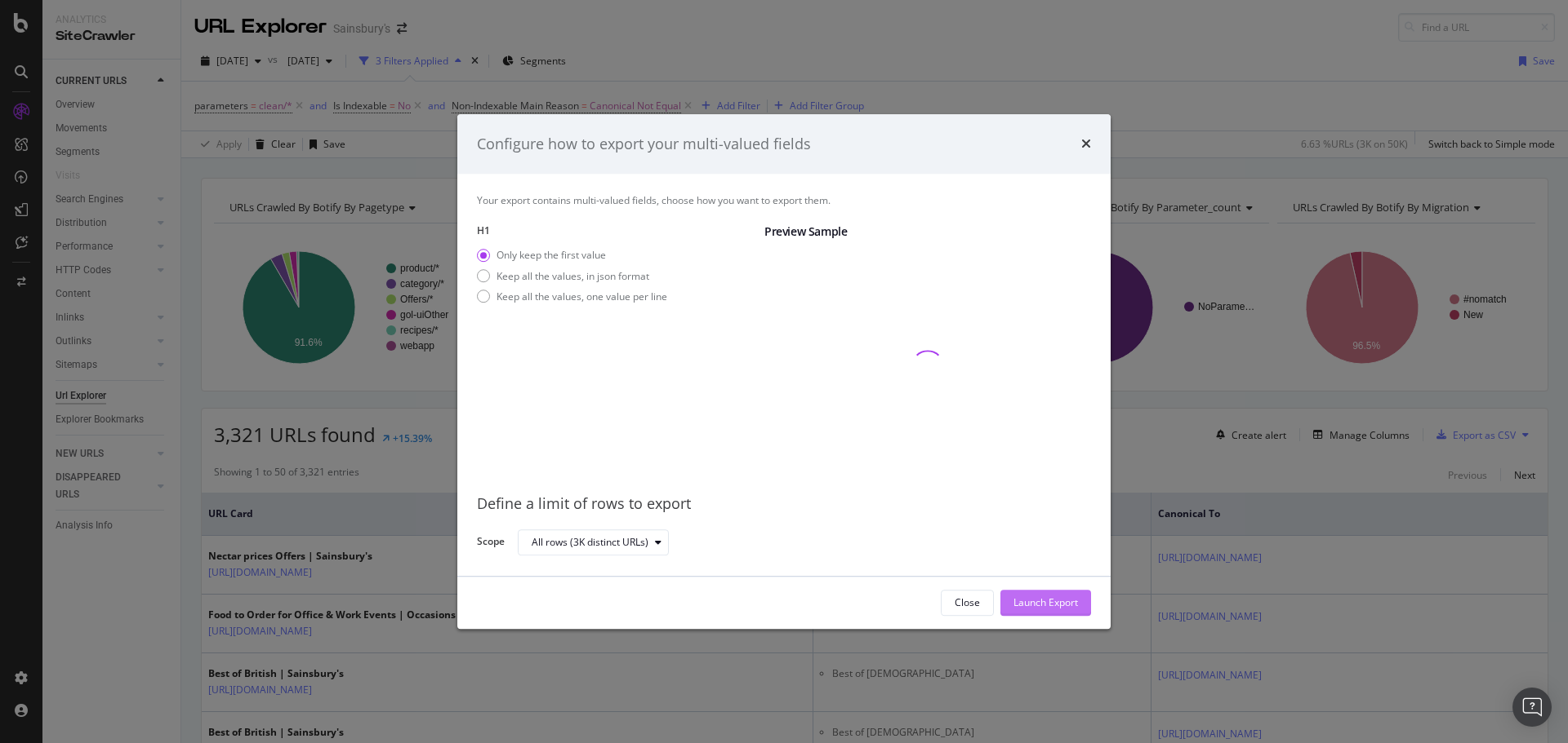
click at [1043, 602] on div "Launch Export" at bounding box center [1045, 604] width 64 height 14
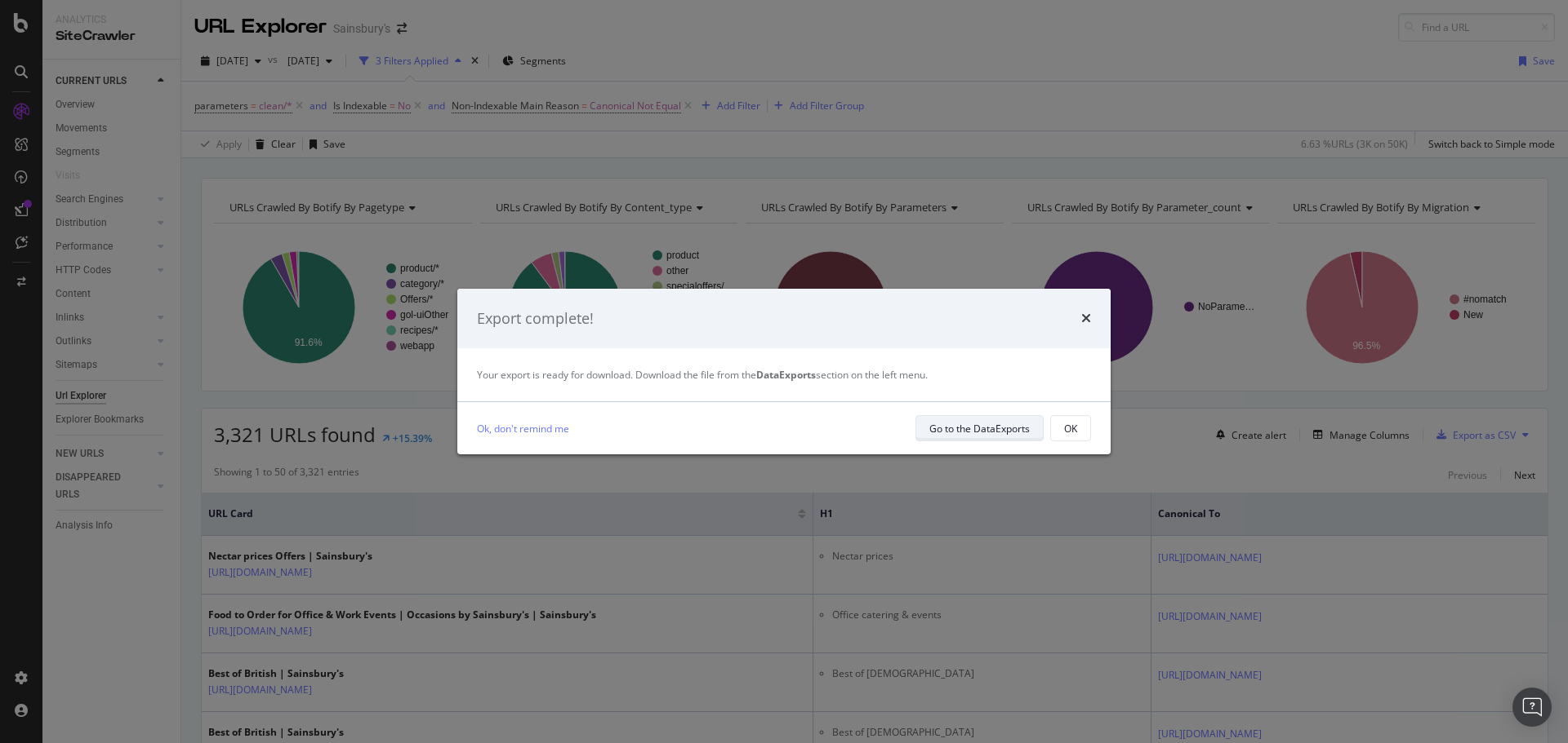
click at [962, 432] on div "Go to the DataExports" at bounding box center [979, 429] width 101 height 14
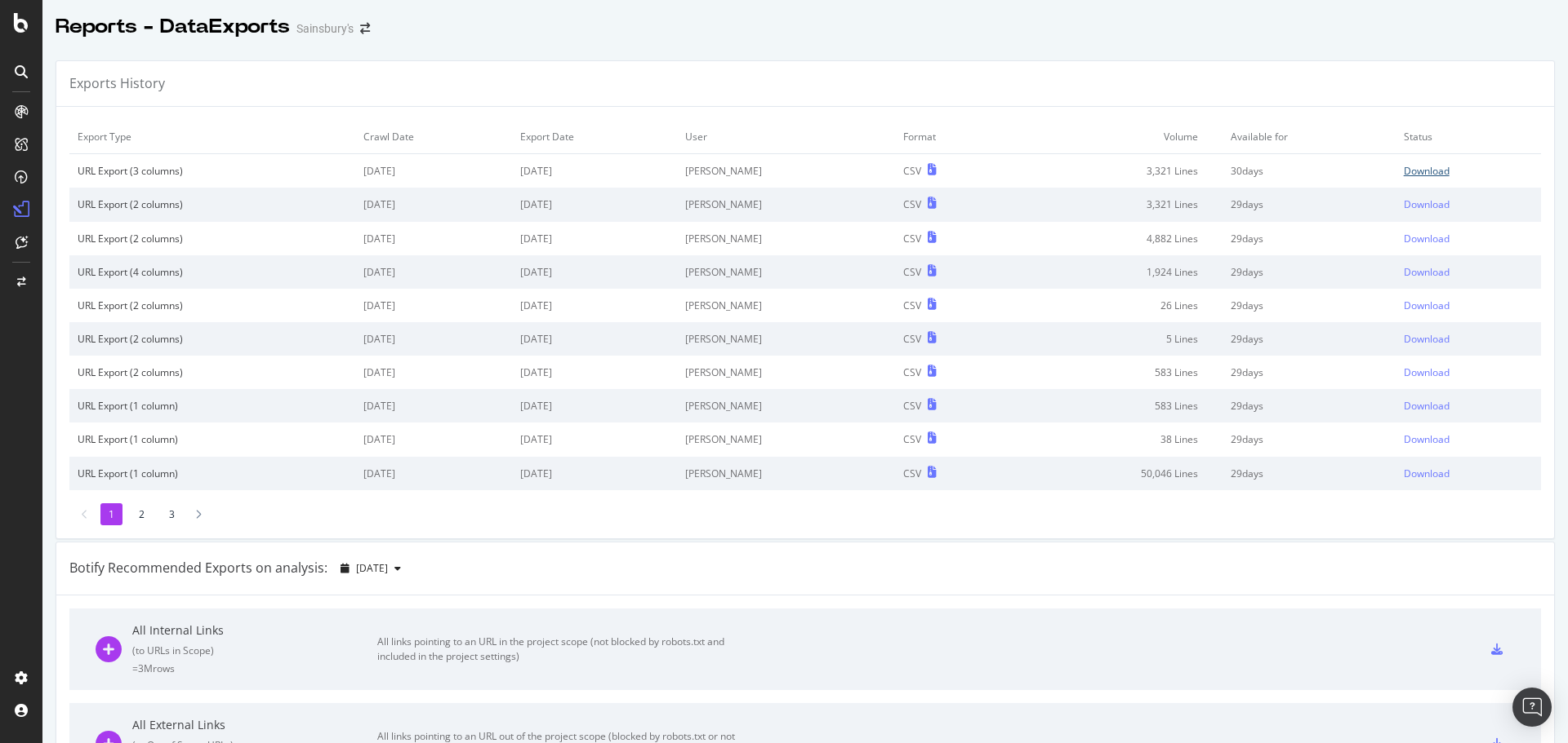
click at [1403, 168] on div "Download" at bounding box center [1426, 171] width 46 height 14
